Goal: Task Accomplishment & Management: Use online tool/utility

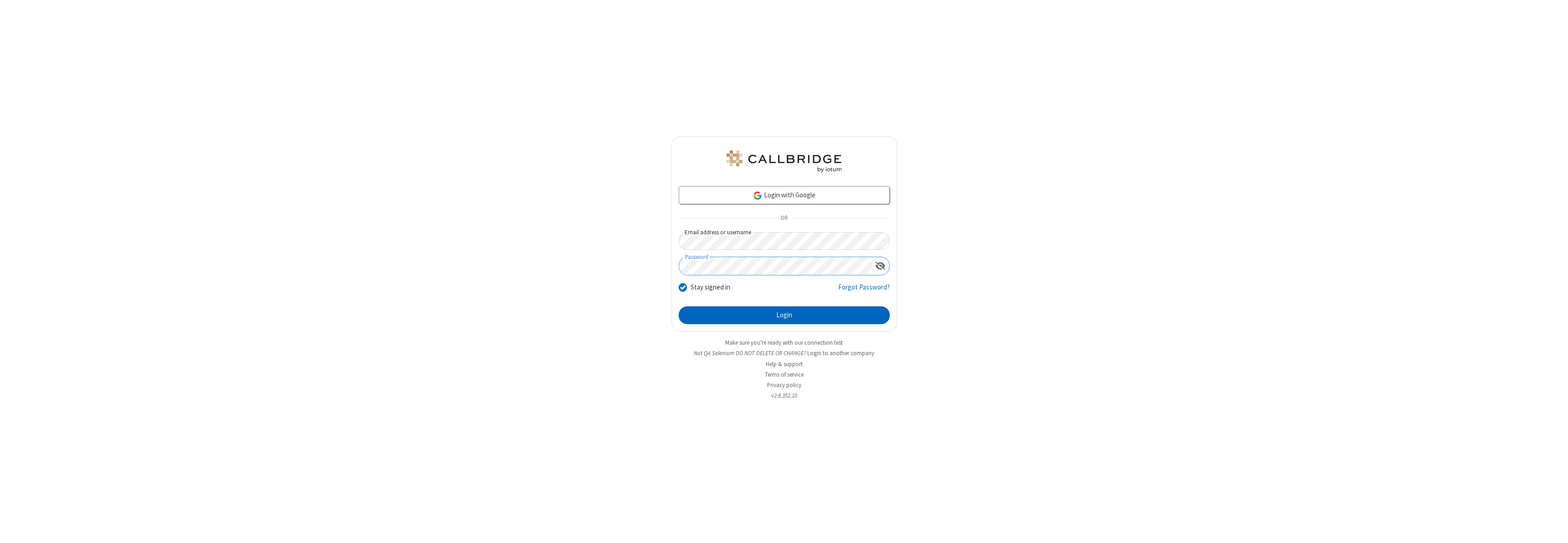
click at [784, 315] on button "Login" at bounding box center [784, 315] width 211 height 18
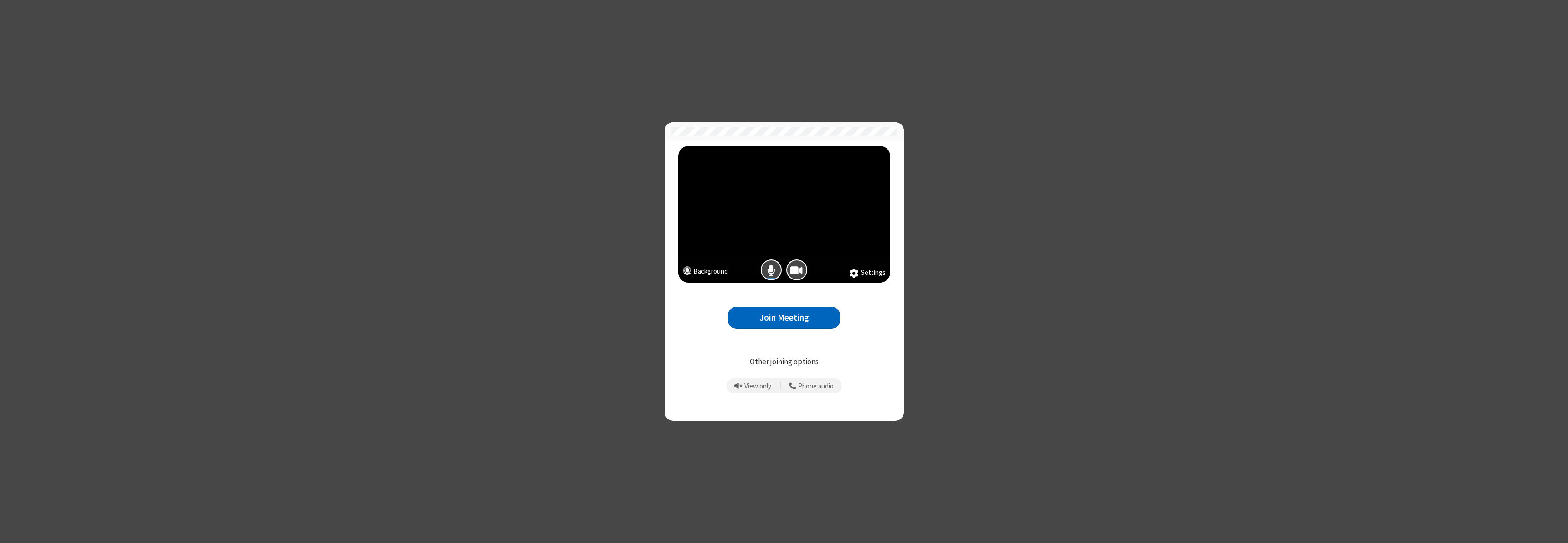
click at [784, 317] on button "Join Meeting" at bounding box center [784, 318] width 112 height 23
